Goal: Task Accomplishment & Management: Manage account settings

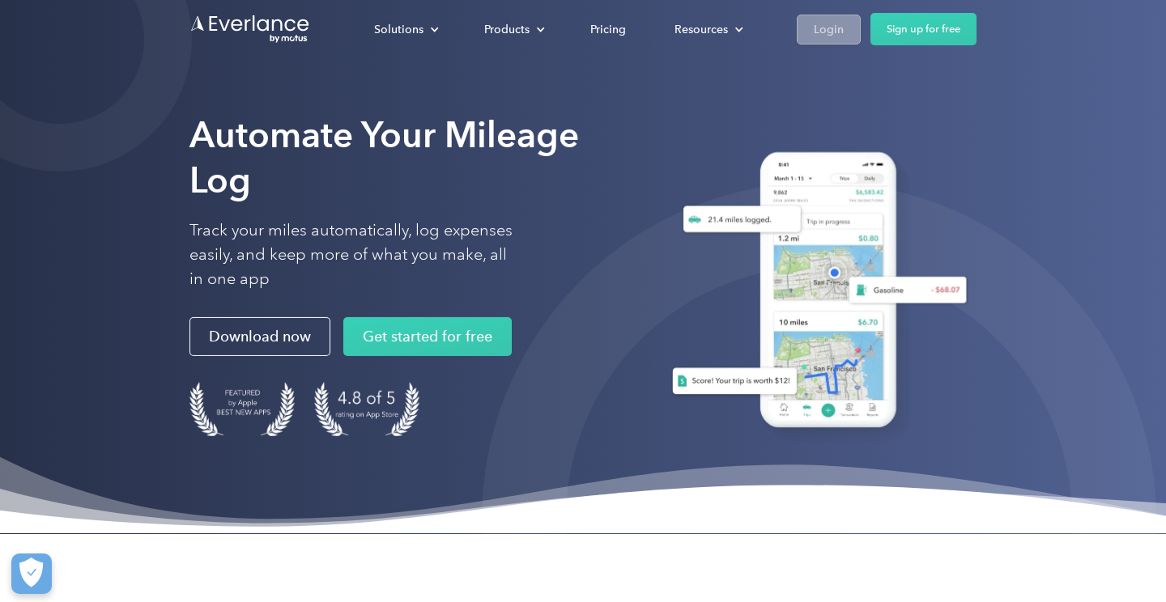
click at [828, 31] on div "Login" at bounding box center [829, 29] width 30 height 20
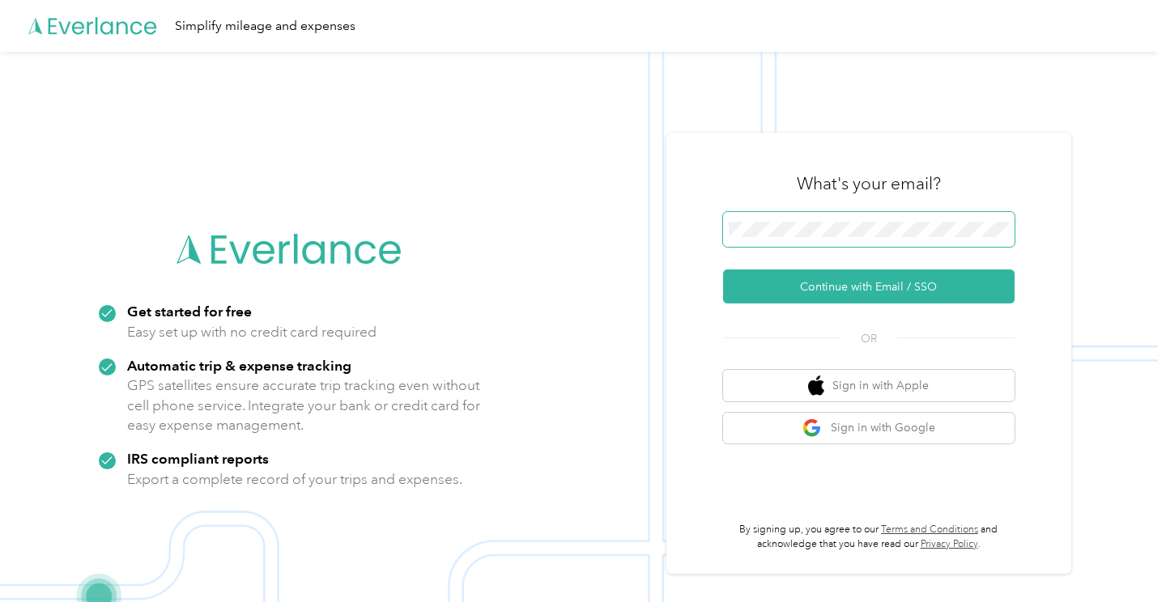
click at [874, 287] on button "Continue with Email / SSO" at bounding box center [868, 287] width 291 height 34
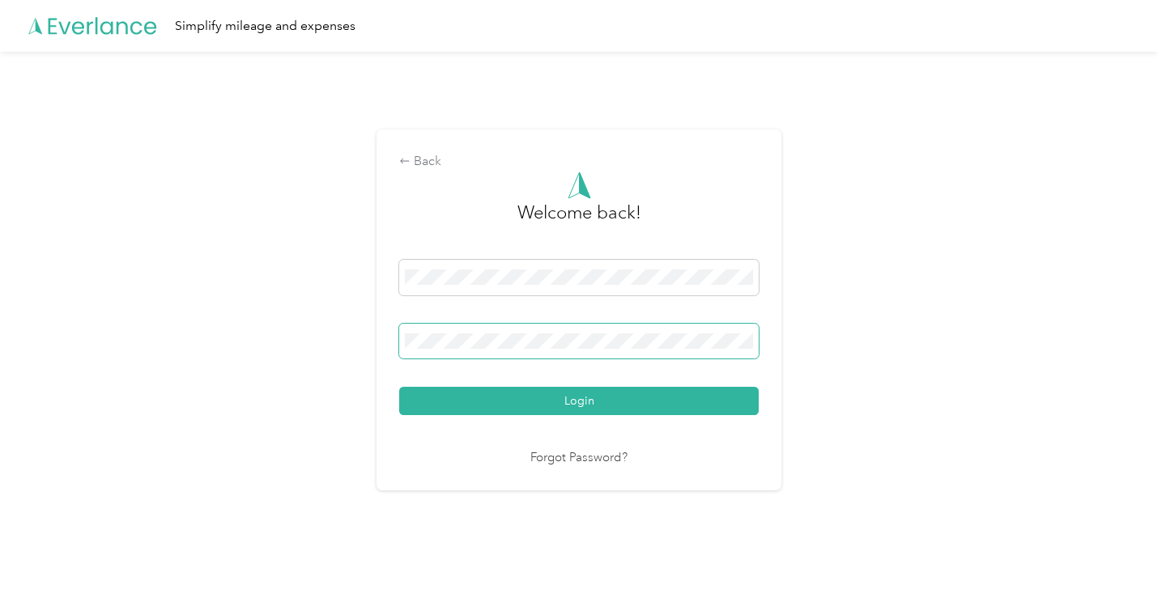
click at [583, 401] on button "Login" at bounding box center [578, 401] width 359 height 28
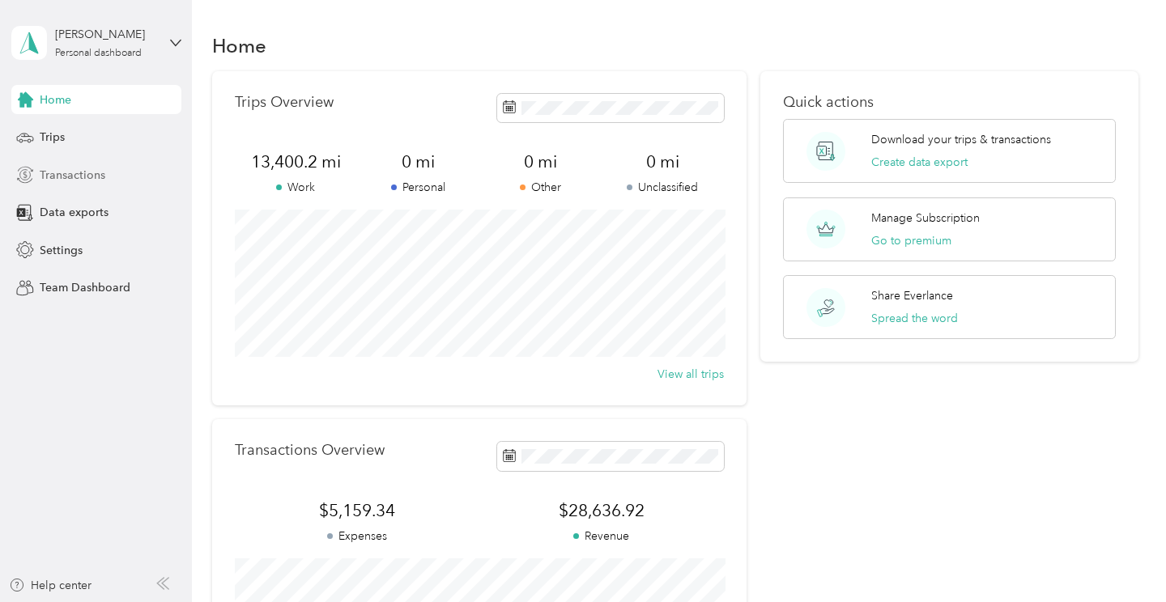
click at [84, 174] on span "Transactions" at bounding box center [73, 175] width 66 height 17
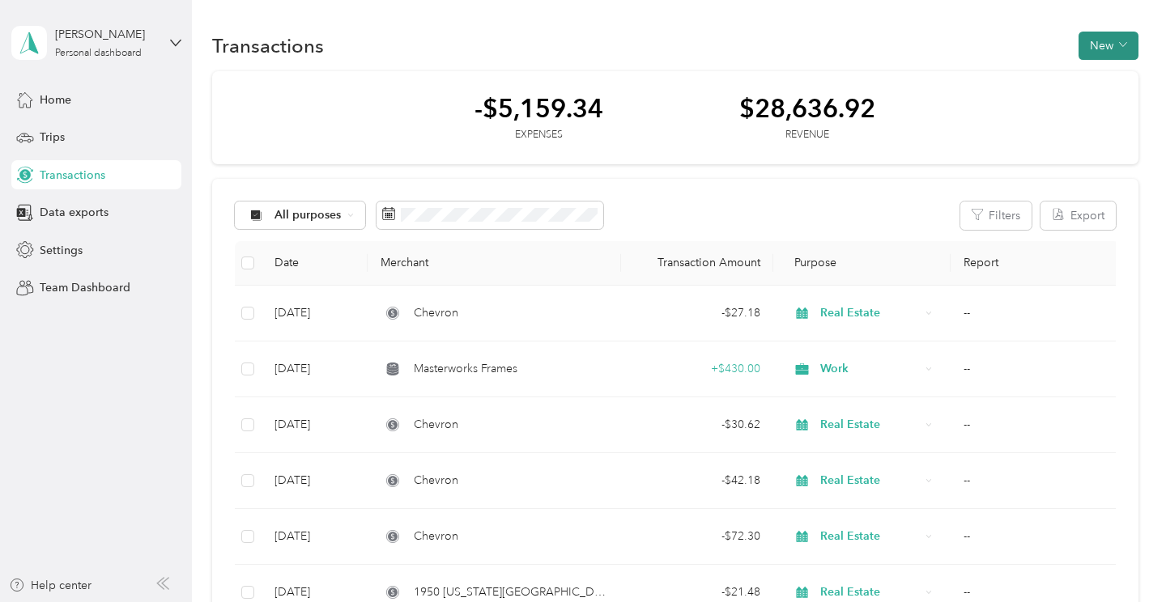
click at [1121, 44] on button "New" at bounding box center [1108, 46] width 60 height 28
click at [1109, 103] on span "Revenue" at bounding box center [1109, 104] width 45 height 17
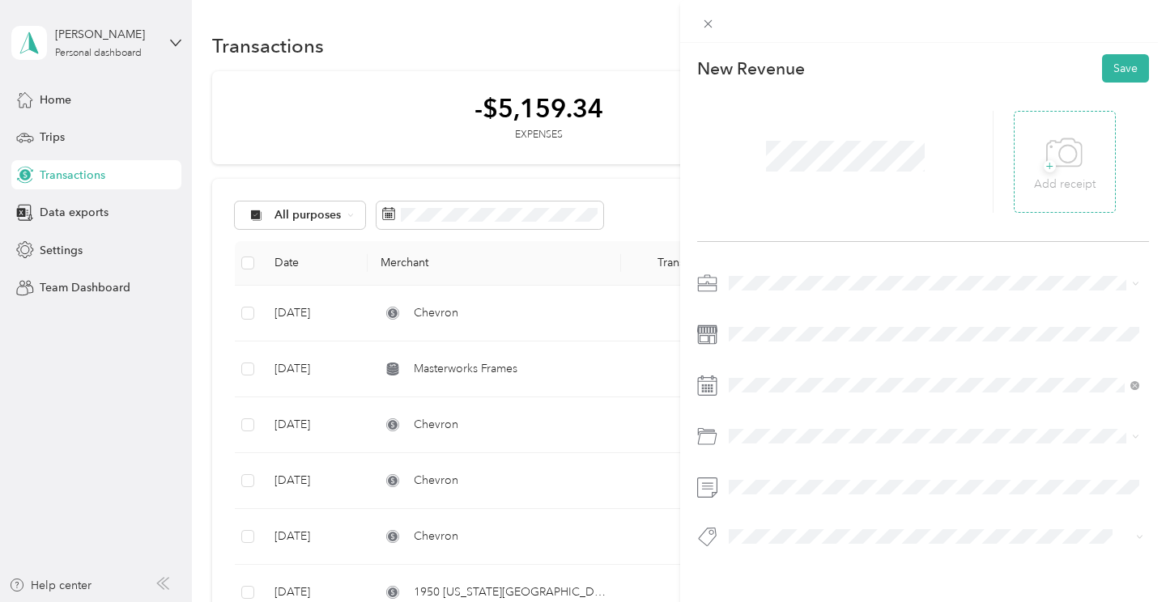
click at [1073, 152] on icon at bounding box center [1064, 153] width 36 height 45
click at [763, 397] on span "Real Estate" at bounding box center [761, 397] width 54 height 14
click at [1122, 67] on button "Save" at bounding box center [1125, 68] width 47 height 28
